Goal: Task Accomplishment & Management: Manage account settings

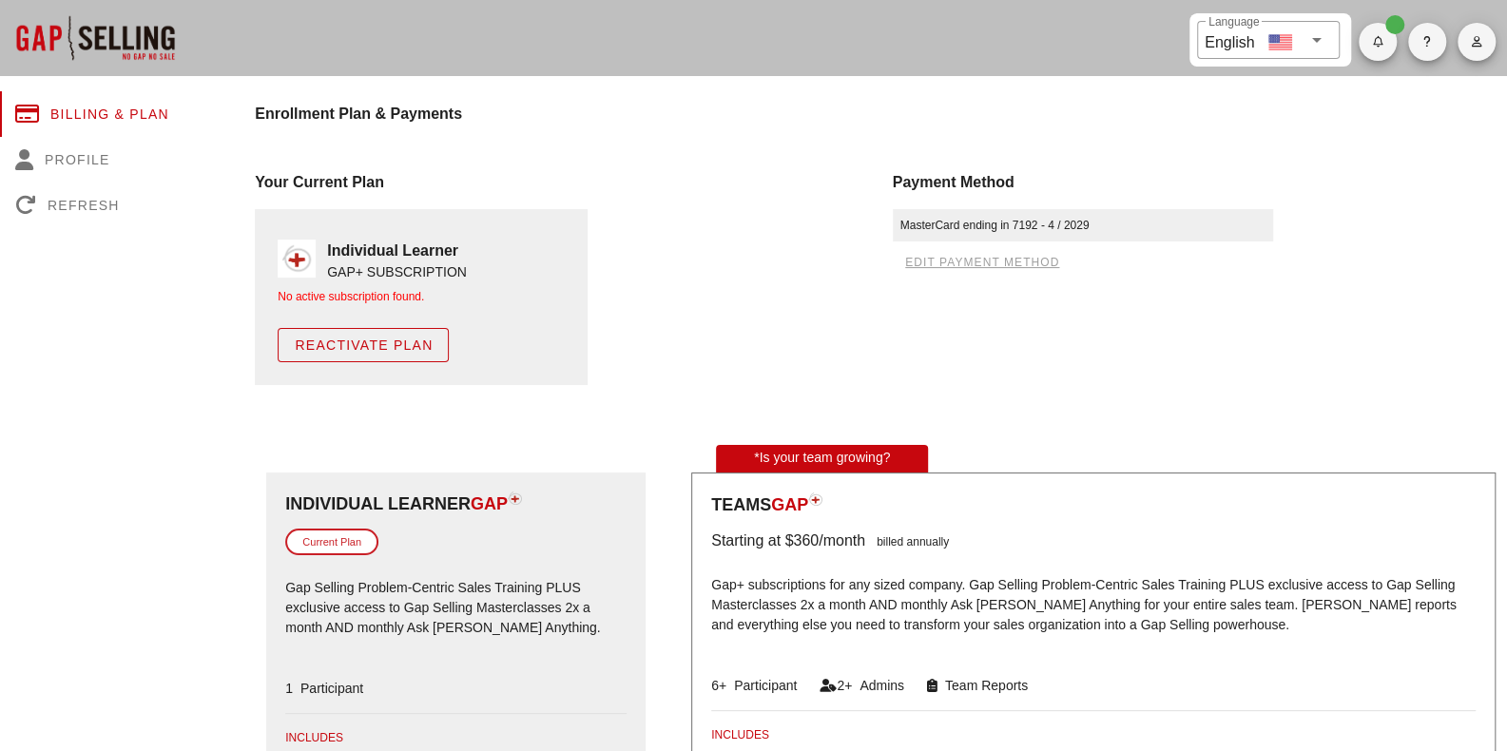
scroll to position [11, 0]
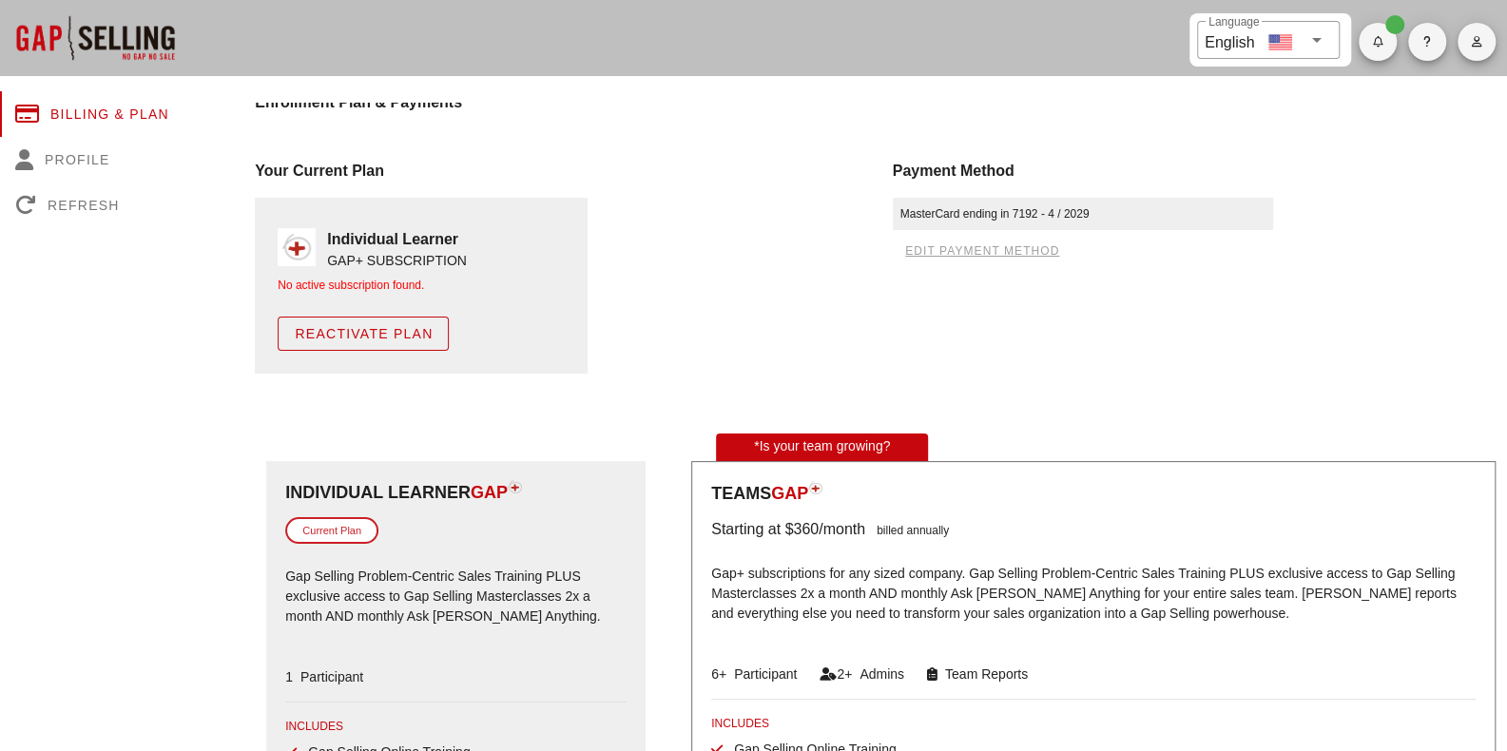
click at [1466, 39] on span "button" at bounding box center [1477, 41] width 38 height 11
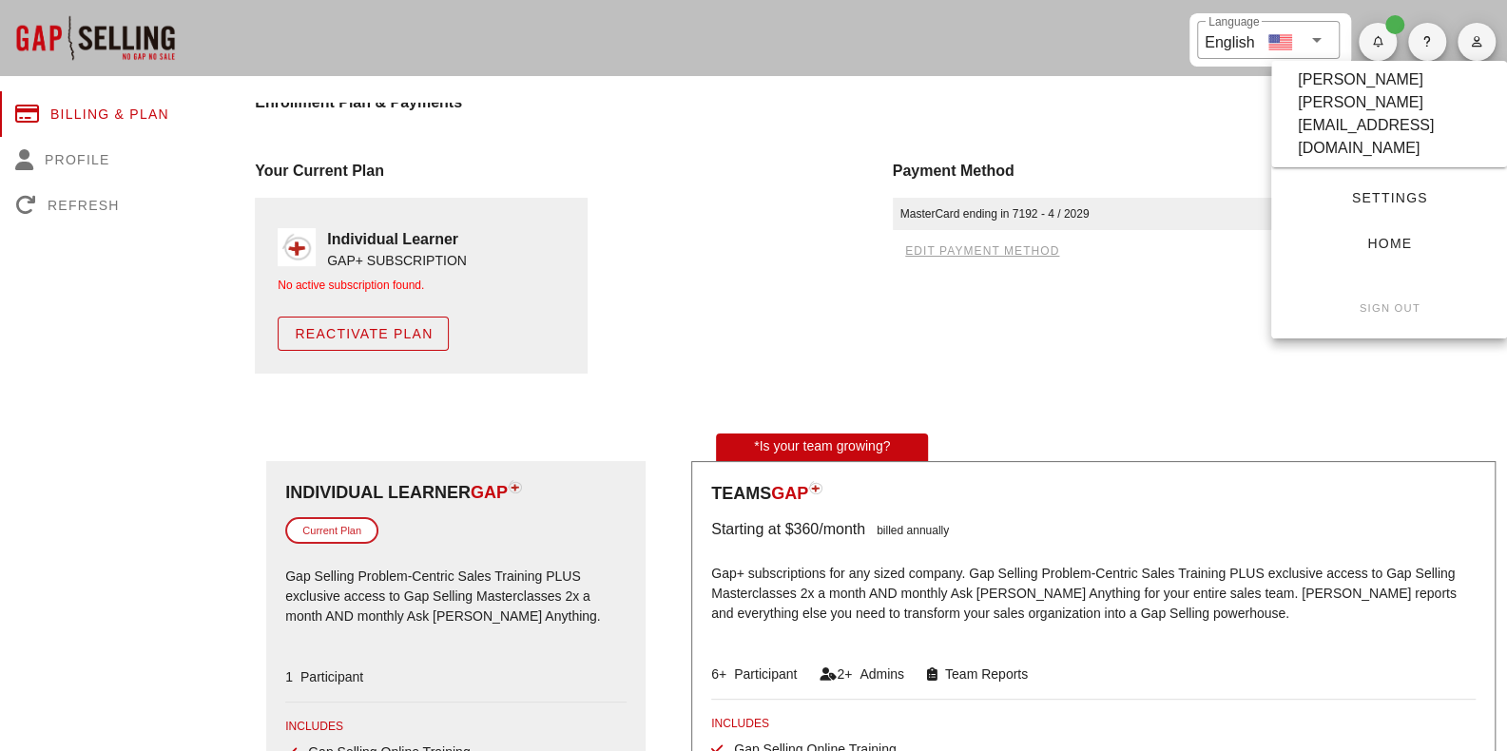
click at [1364, 226] on link "Home" at bounding box center [1388, 243] width 205 height 34
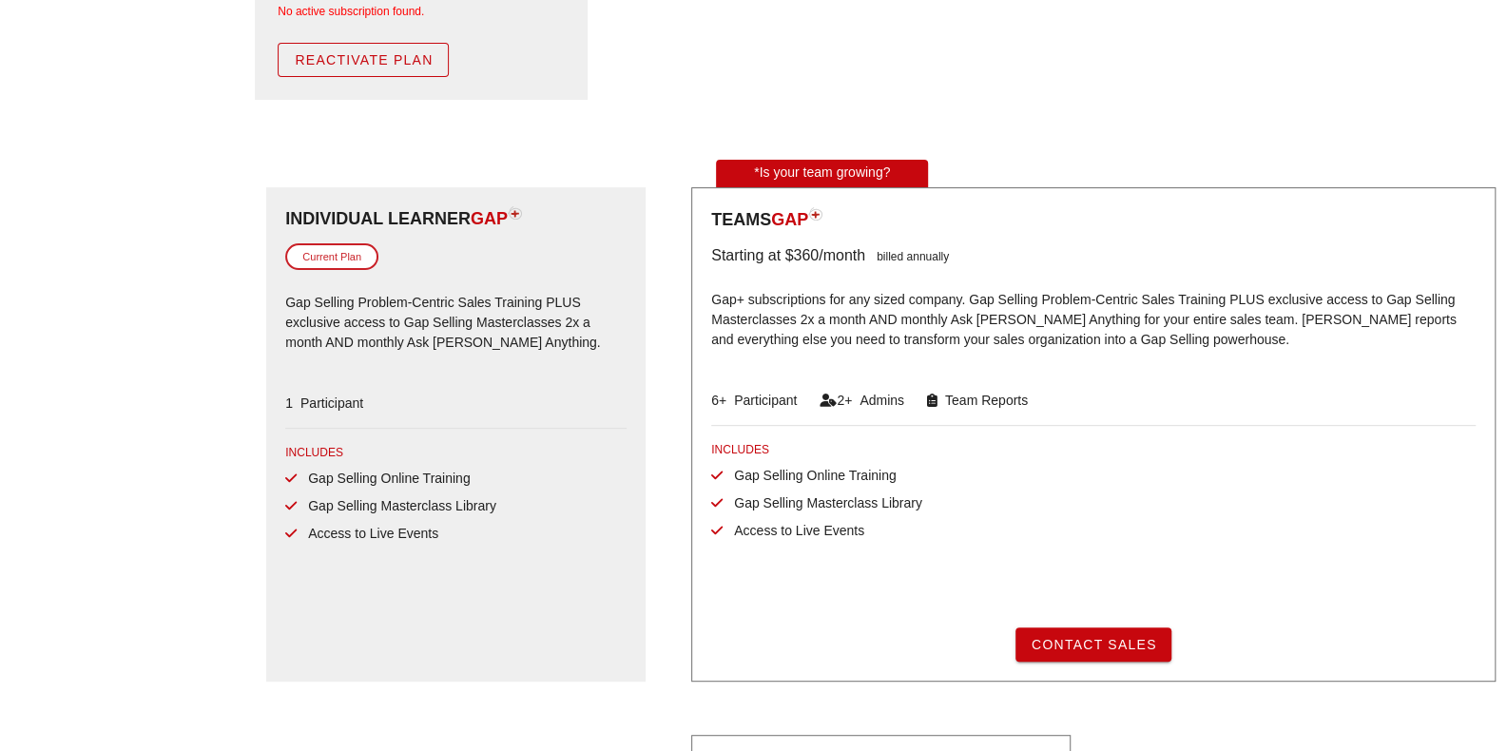
click at [418, 55] on span "Reactivate Plan" at bounding box center [363, 59] width 139 height 15
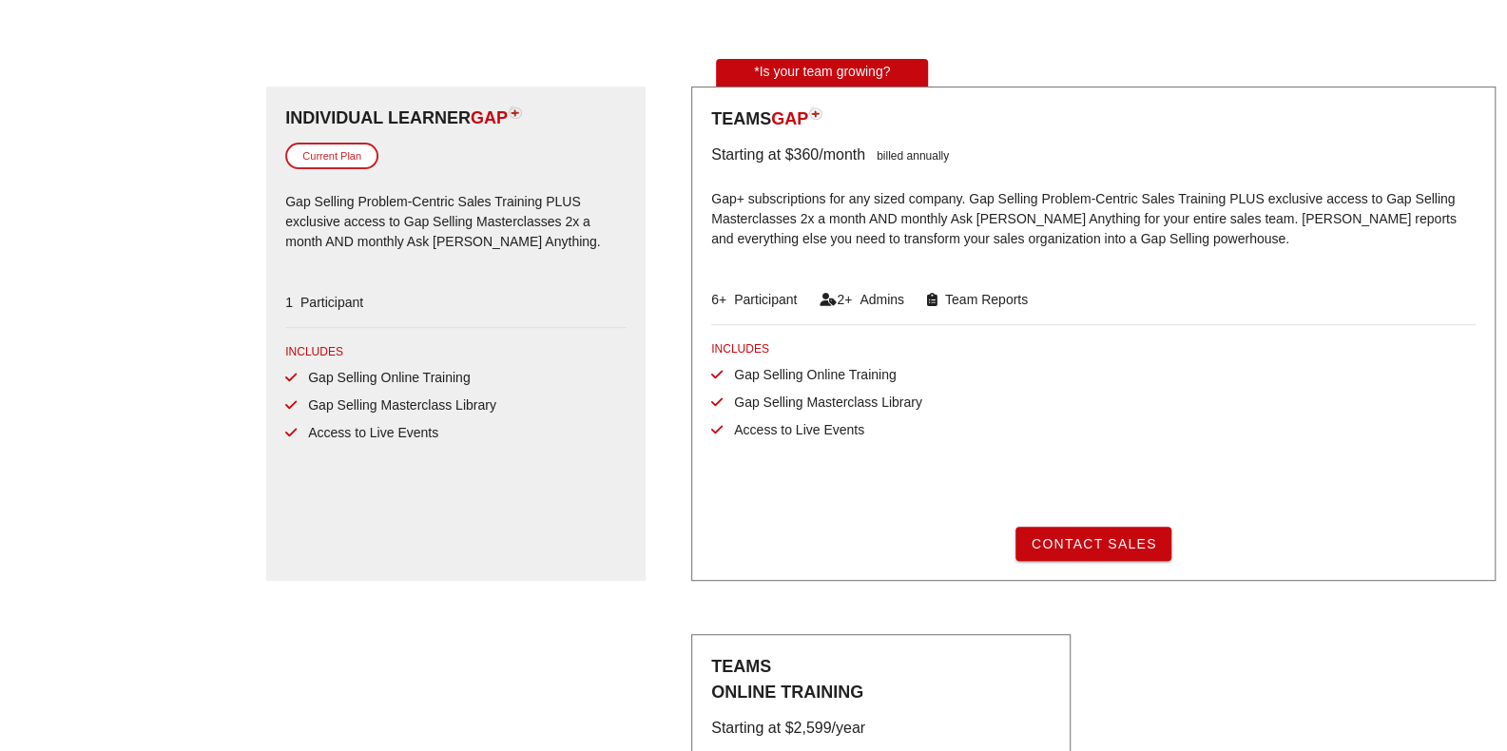
scroll to position [373, 0]
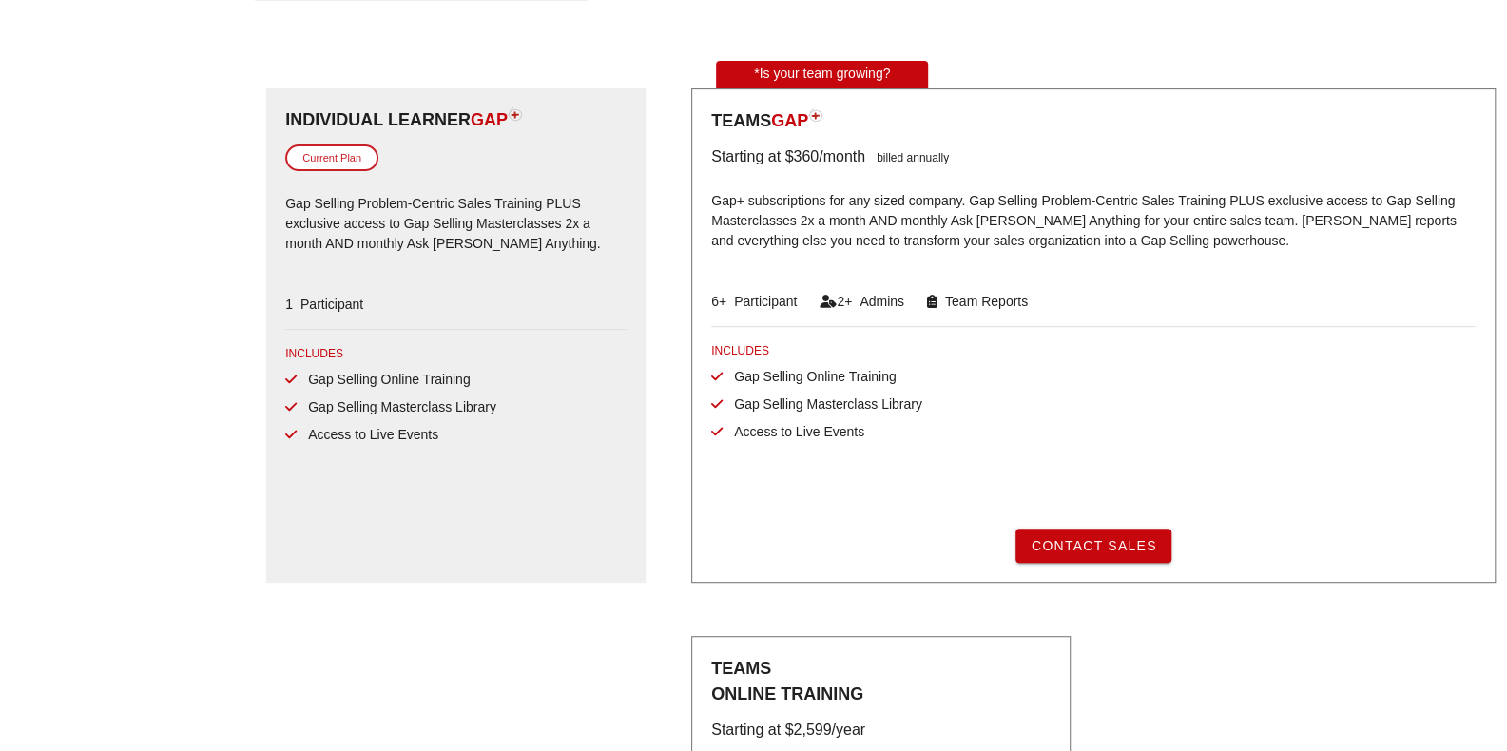
click at [337, 151] on div "Current Plan" at bounding box center [331, 159] width 93 height 28
drag, startPoint x: 482, startPoint y: 238, endPoint x: 835, endPoint y: 187, distance: 356.3
click at [481, 239] on p "Gap Selling Problem-Centric Sales Training PLUS exclusive access to Gap Selling…" at bounding box center [455, 226] width 341 height 86
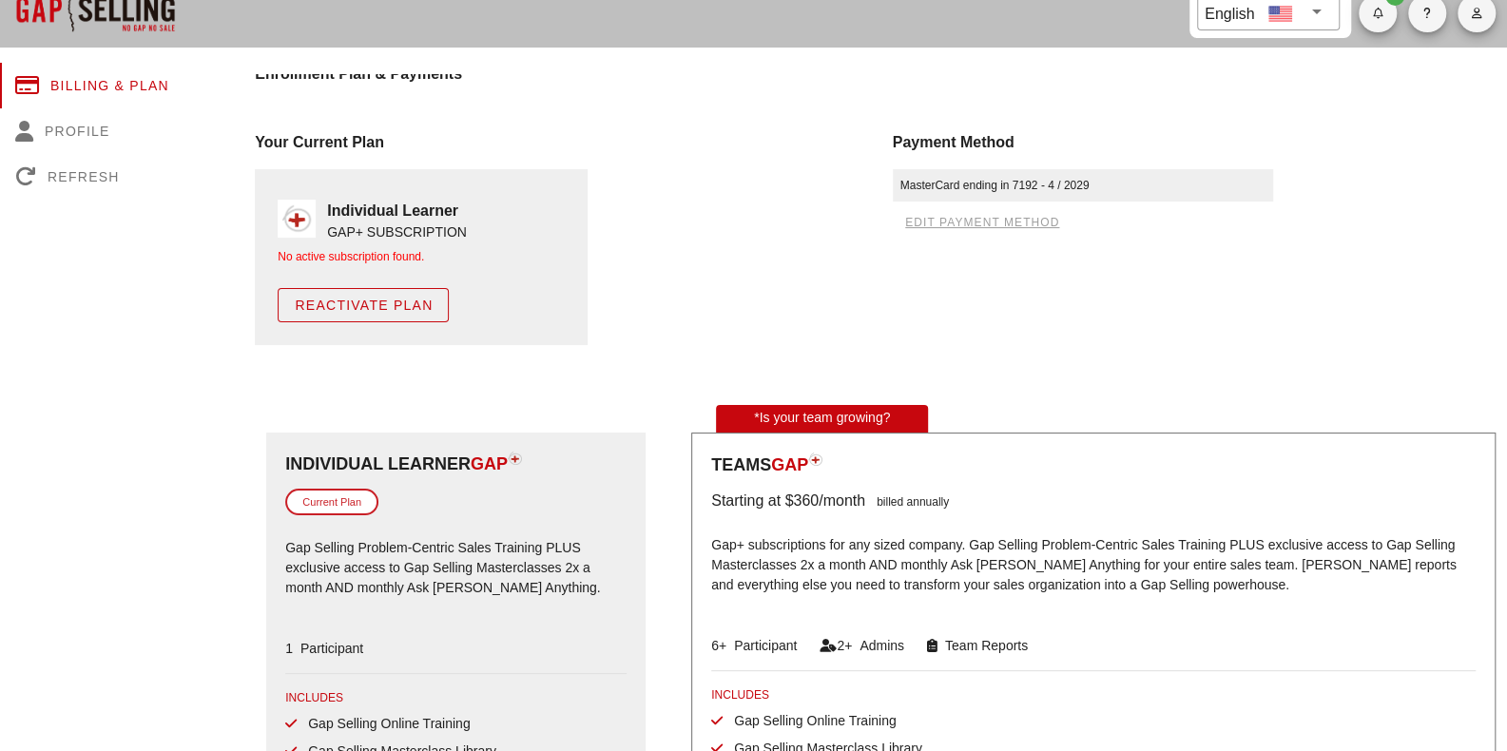
scroll to position [0, 0]
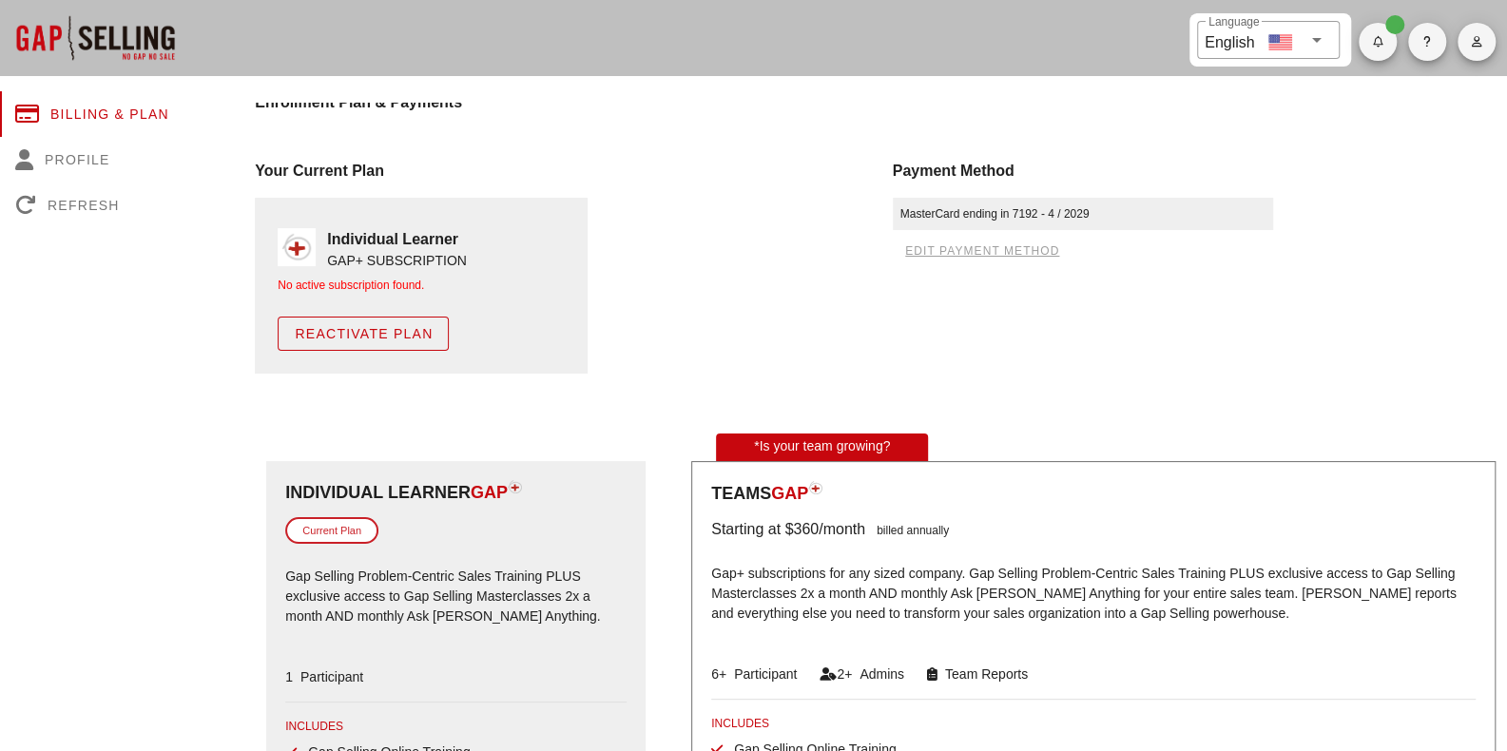
click at [1470, 24] on button "button" at bounding box center [1477, 42] width 38 height 38
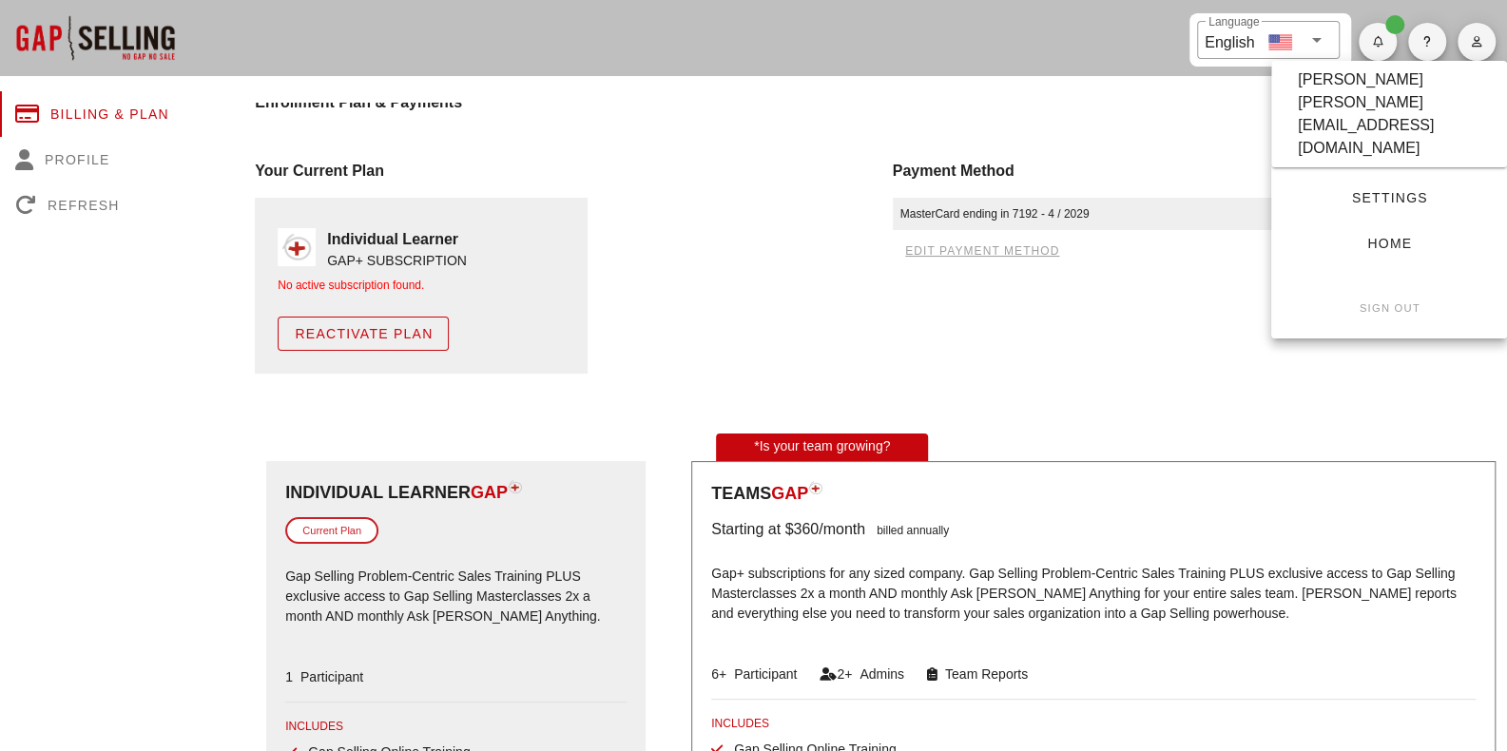
click at [790, 195] on div "Your Current Plan Individual Learner GAP+ SUBSCRIPTION No active subscription f…" at bounding box center [561, 266] width 637 height 237
